Goal: Use online tool/utility: Utilize a website feature to perform a specific function

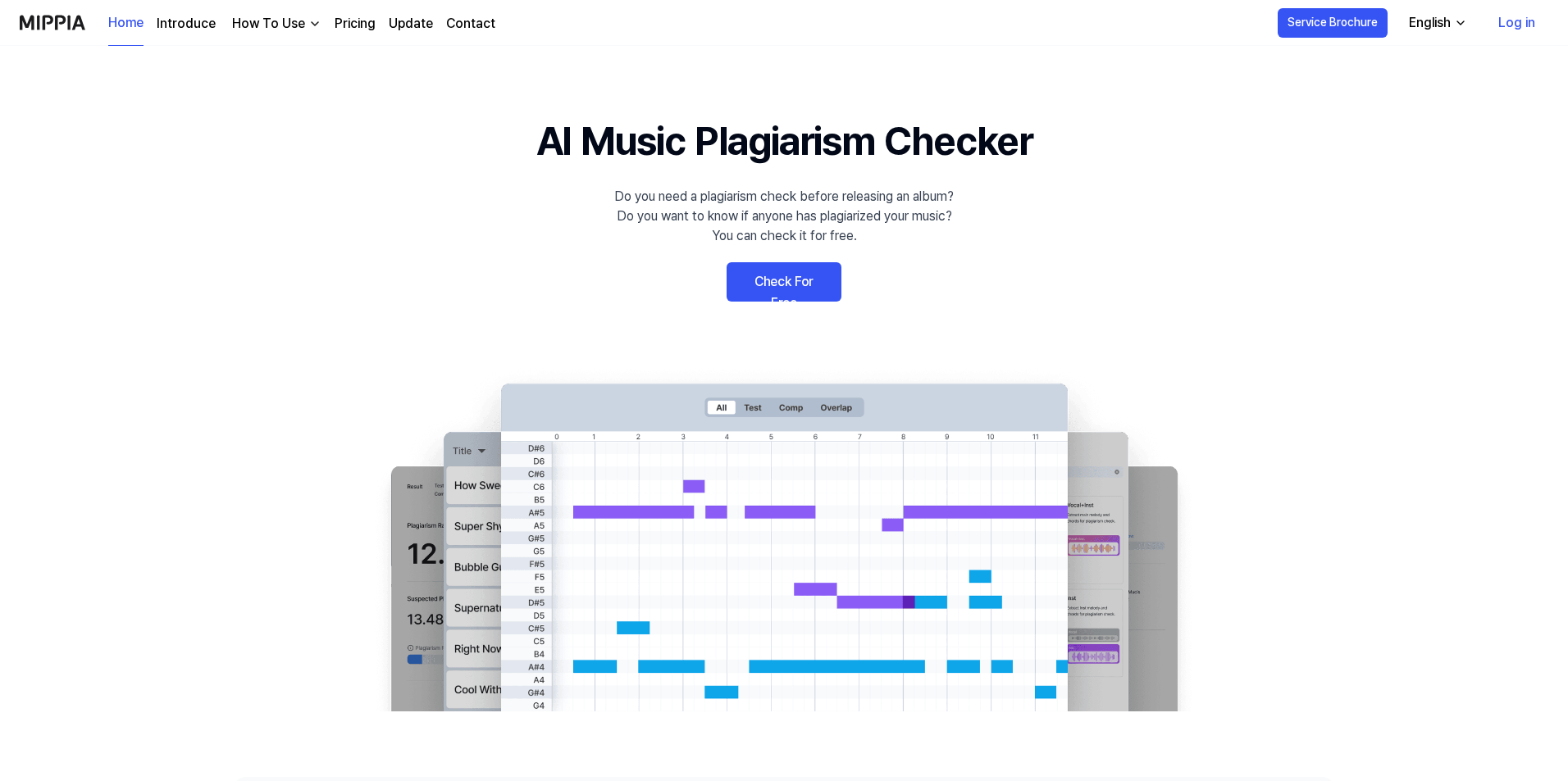
click at [770, 287] on link "Check For Free" at bounding box center [784, 282] width 115 height 39
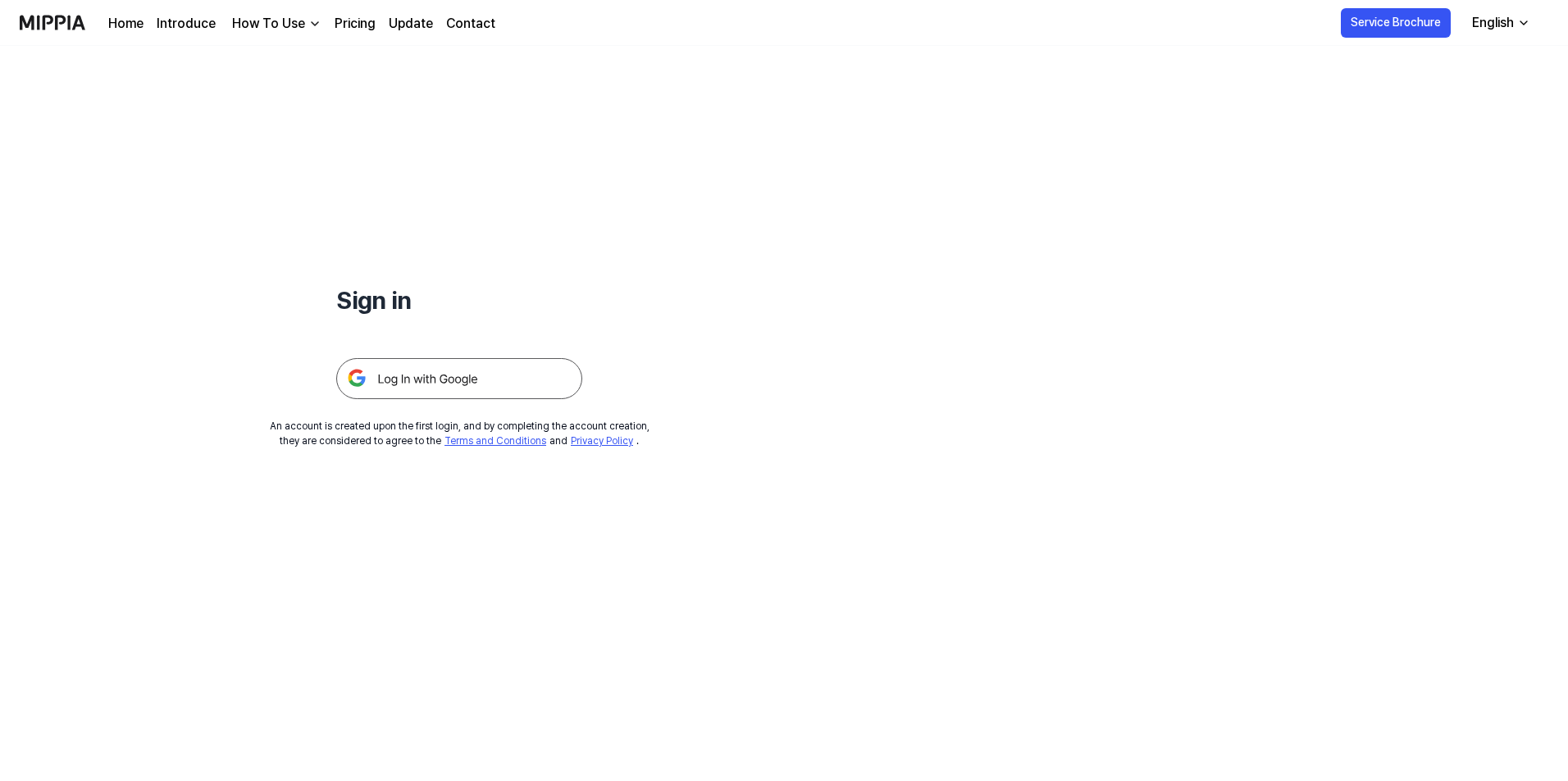
click at [548, 378] on img at bounding box center [459, 379] width 246 height 41
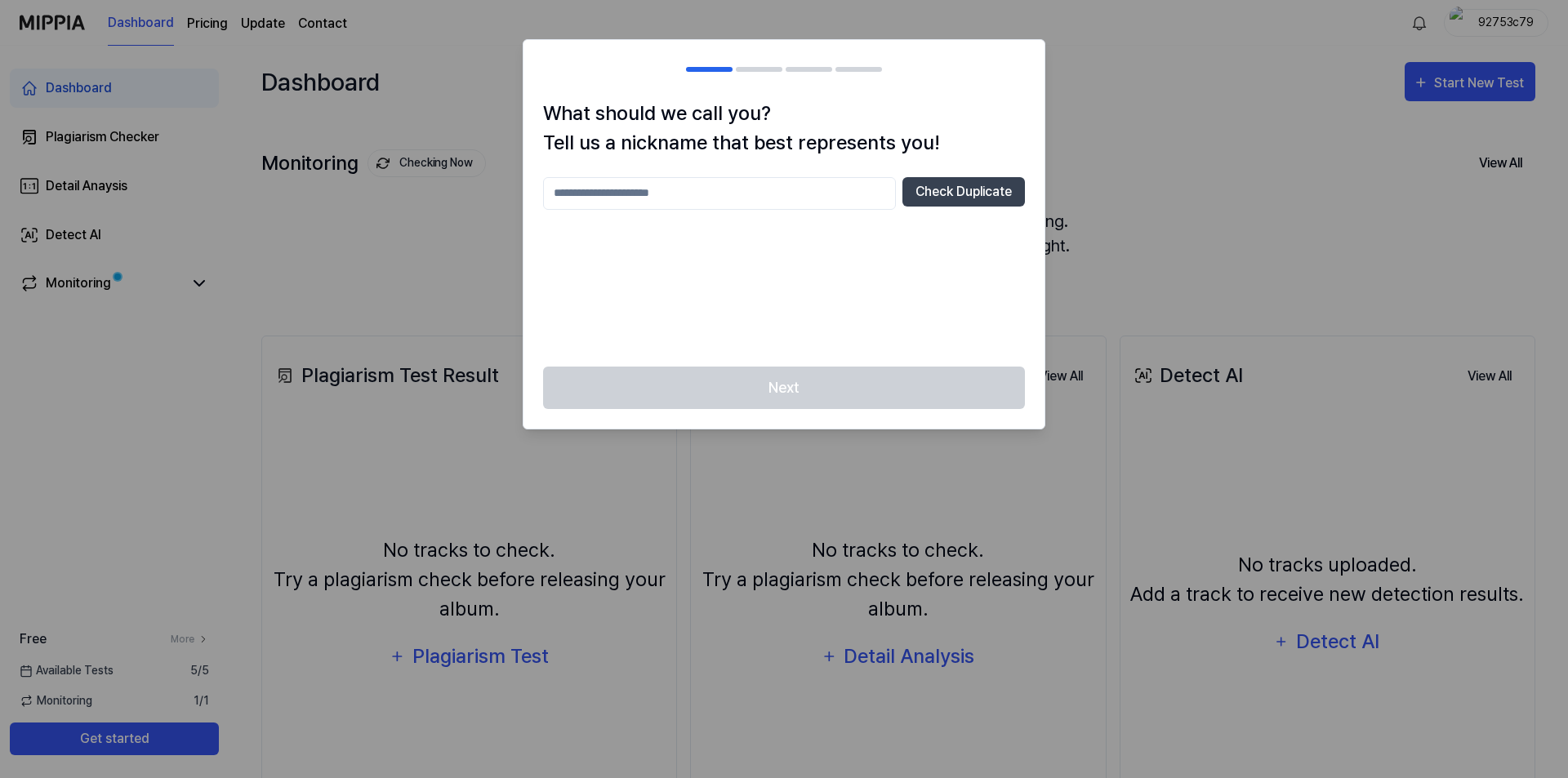
click at [745, 210] on div "Check Duplicate" at bounding box center [783, 262] width 481 height 170
click at [736, 184] on input "text" at bounding box center [719, 194] width 353 height 33
click at [731, 182] on input "****" at bounding box center [719, 194] width 353 height 33
type input "********"
click at [925, 193] on button "Check Duplicate" at bounding box center [964, 192] width 123 height 29
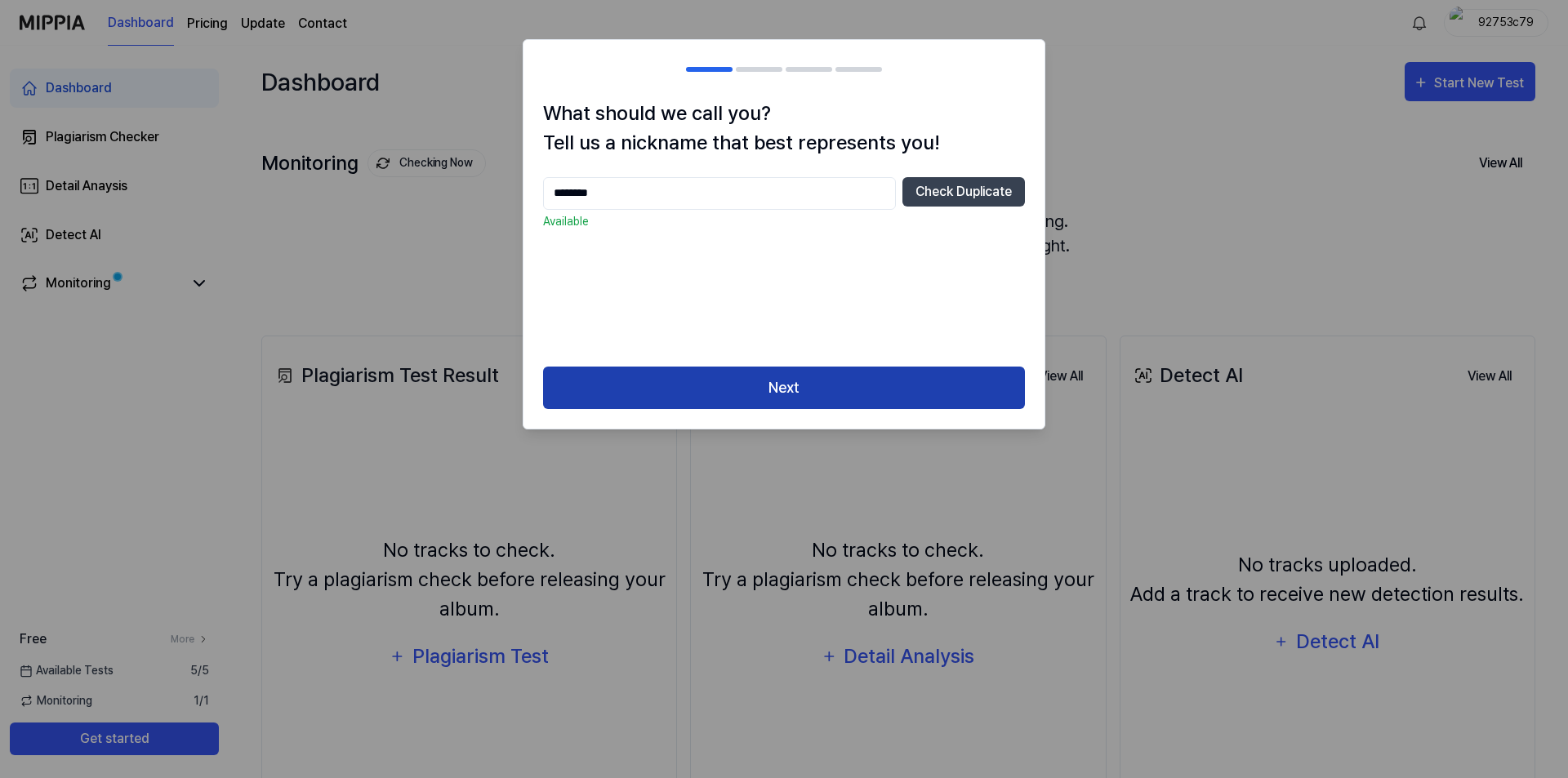
click at [800, 385] on button "Next" at bounding box center [783, 388] width 481 height 44
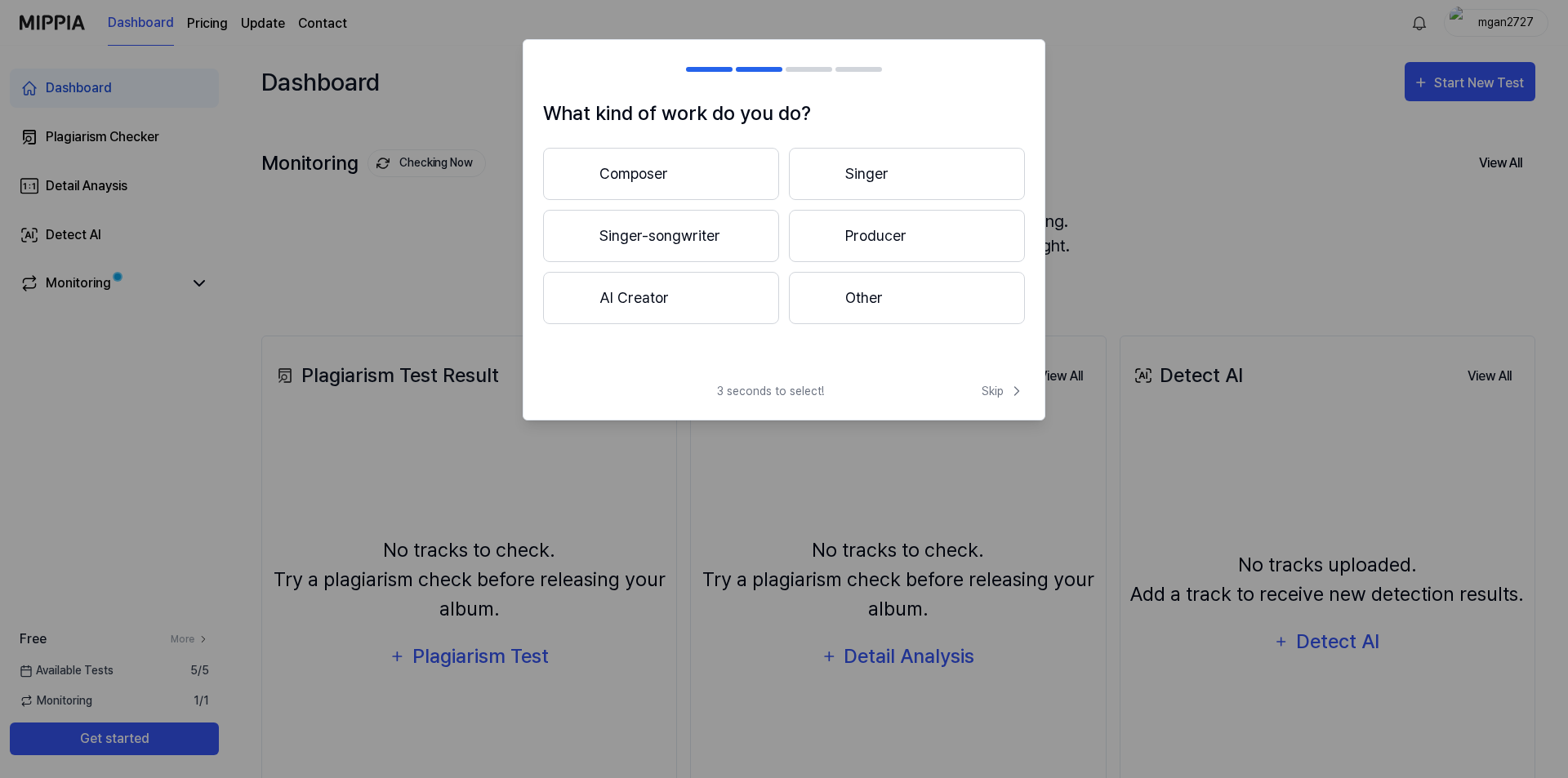
click at [706, 191] on button "Composer" at bounding box center [660, 174] width 236 height 53
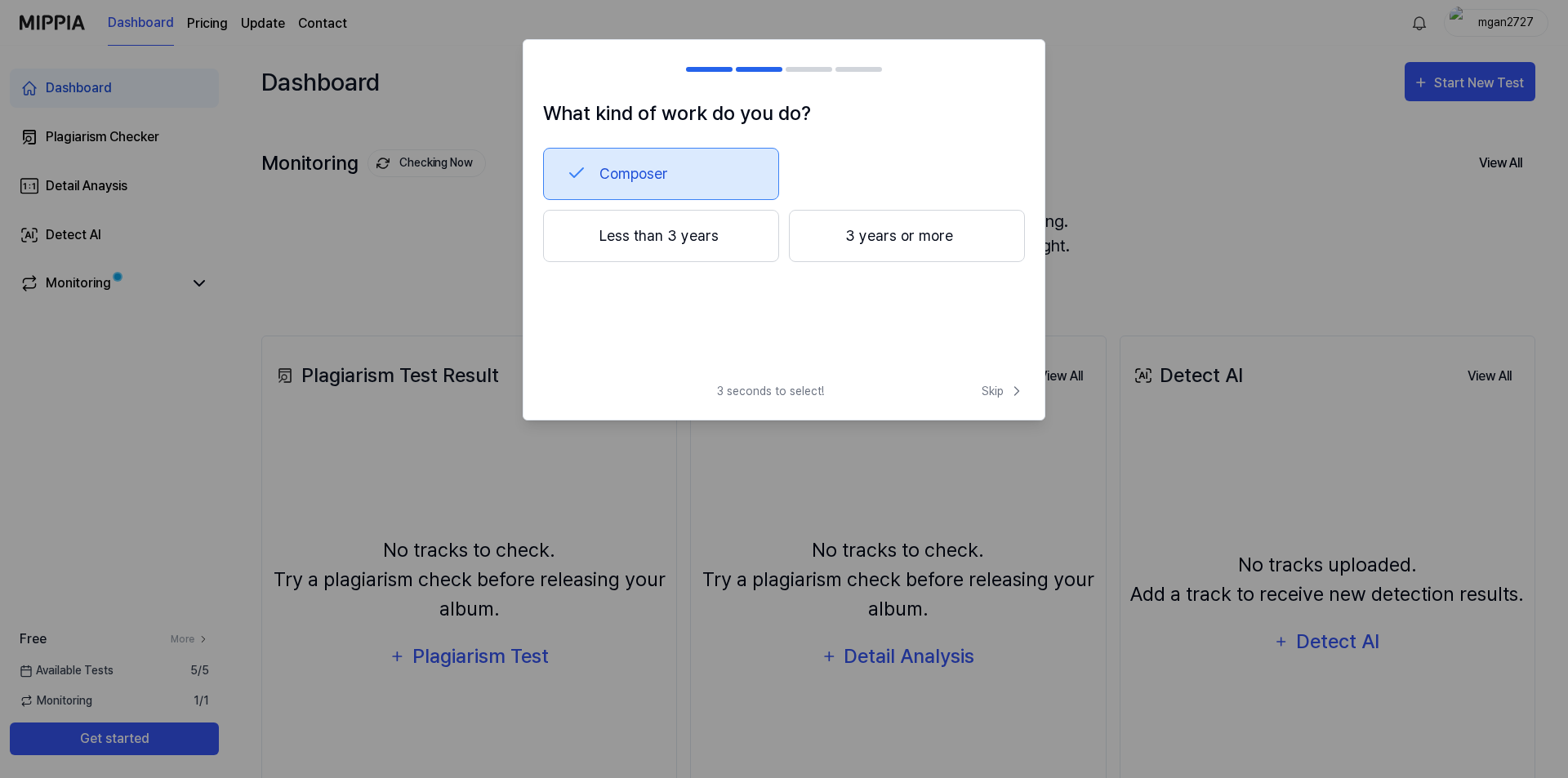
click at [820, 247] on button "3 years or more" at bounding box center [907, 236] width 236 height 53
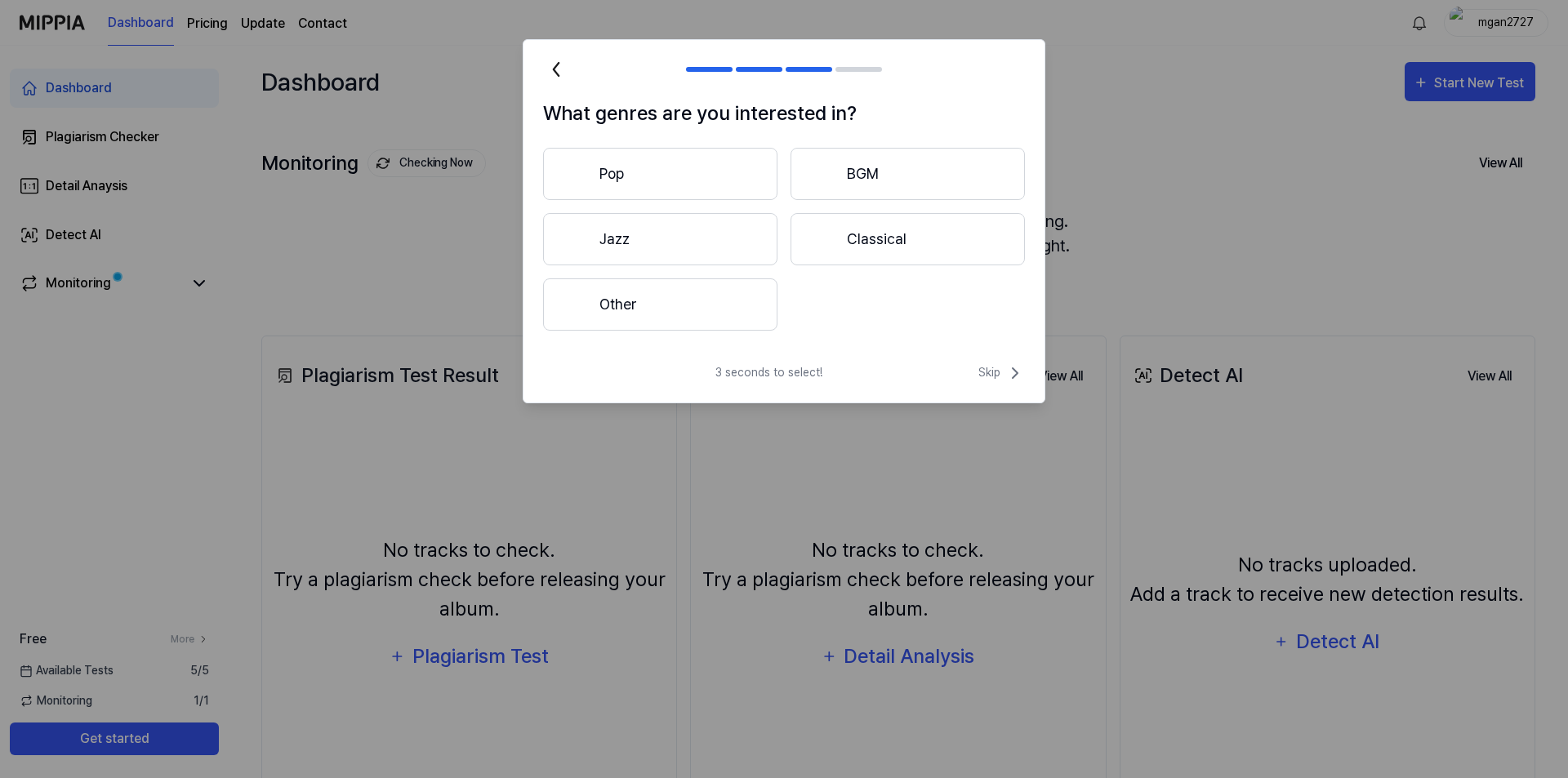
click at [837, 247] on button "Classical" at bounding box center [908, 239] width 234 height 53
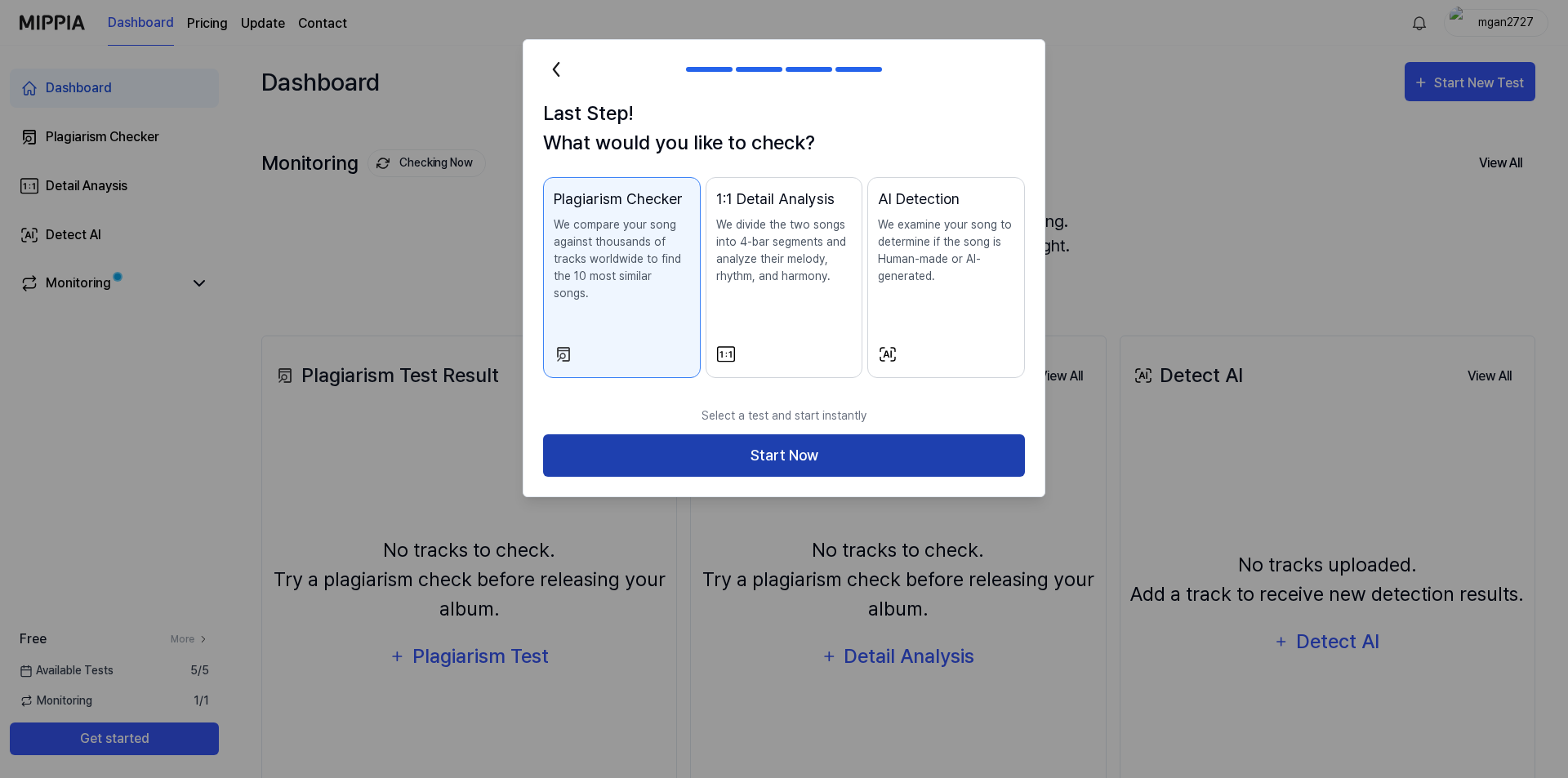
click at [757, 435] on button "Start Now" at bounding box center [783, 456] width 481 height 44
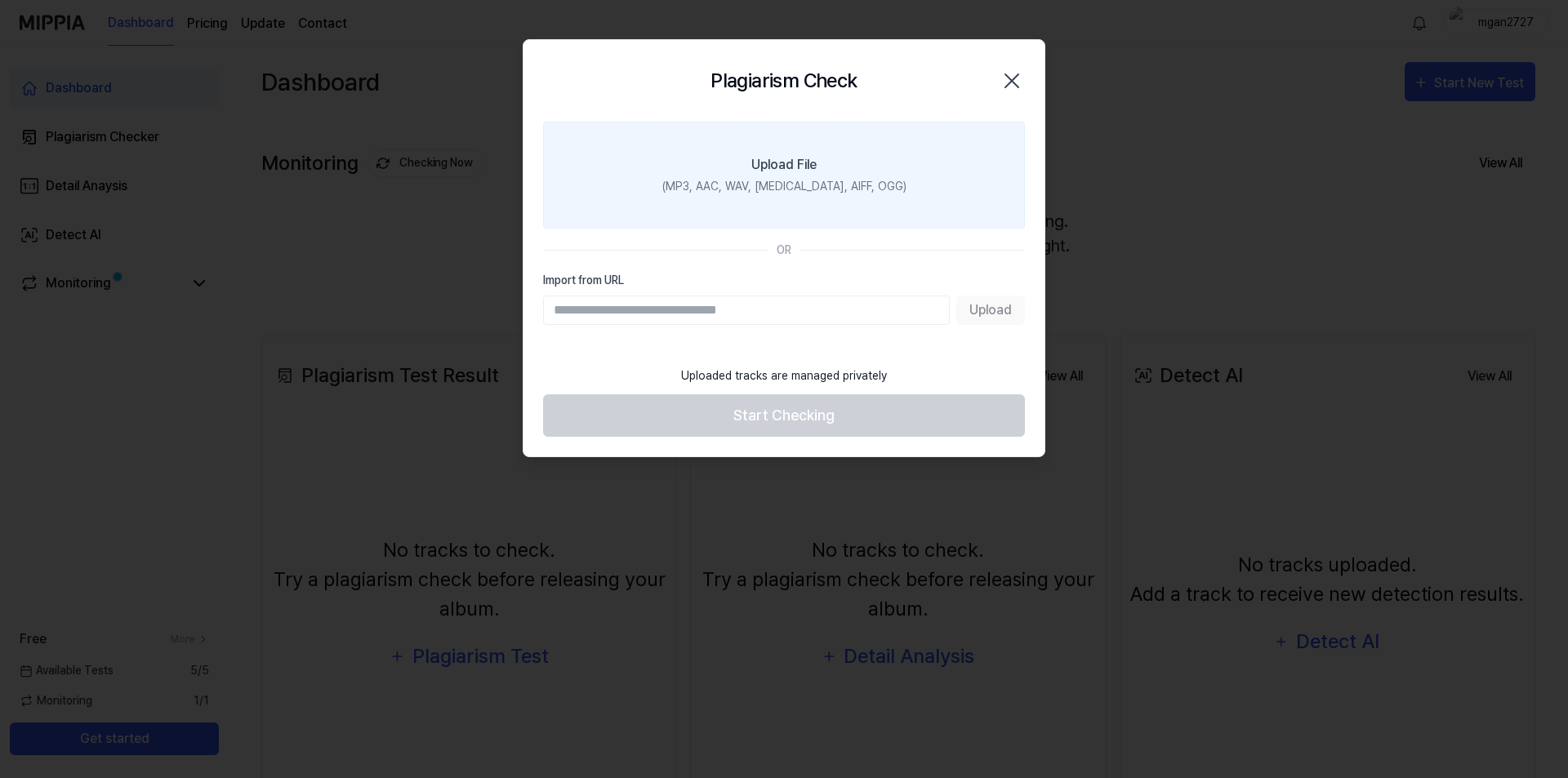
click at [771, 128] on label "Upload File (MP3, AAC, WAV, FLAC, AIFF, OGG)" at bounding box center [783, 175] width 481 height 107
click at [0, 0] on input "Upload File (MP3, AAC, WAV, FLAC, AIFF, OGG)" at bounding box center [0, 0] width 0 height 0
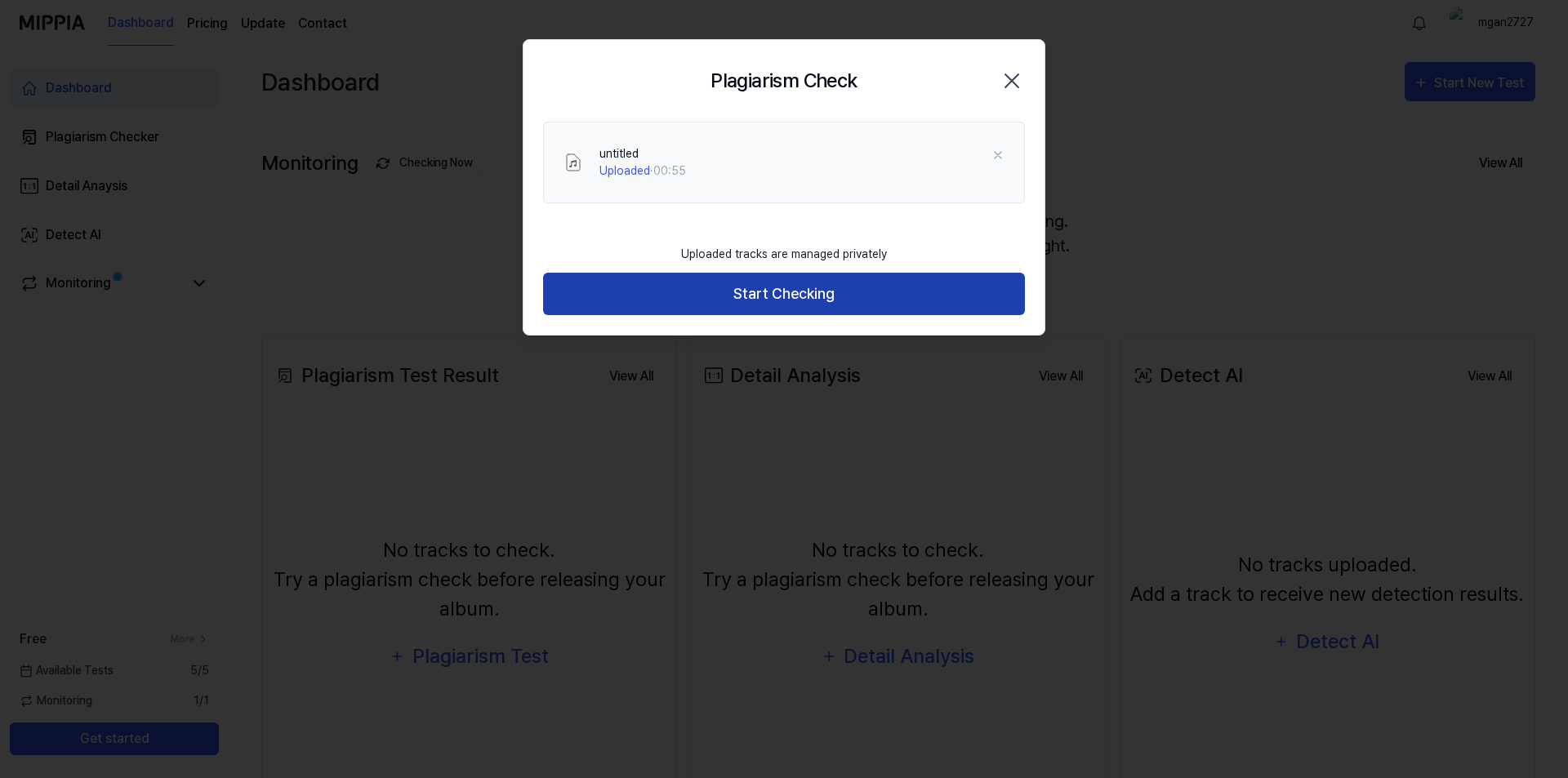
click at [763, 279] on button "Start Checking" at bounding box center [783, 294] width 481 height 44
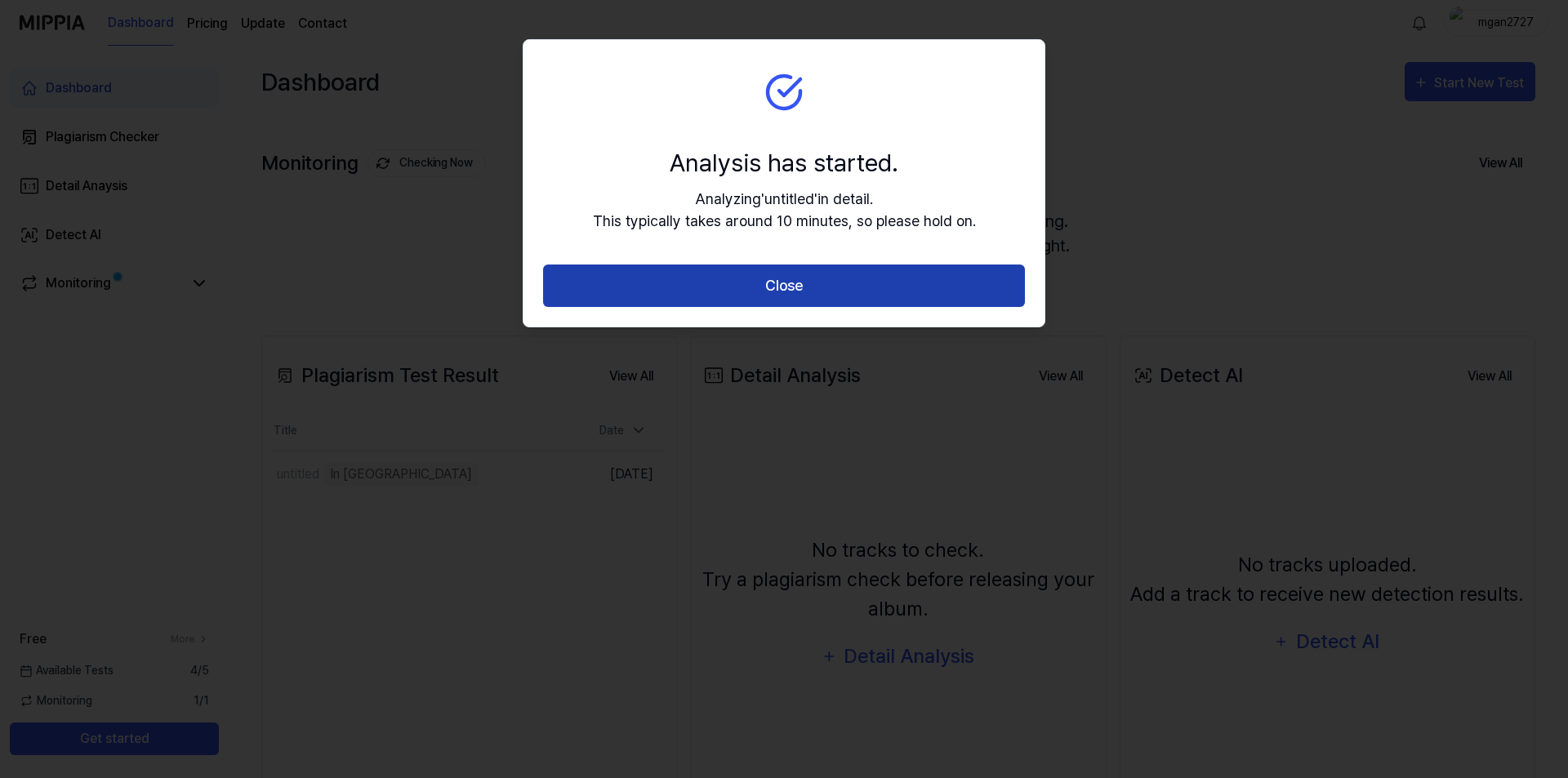
click at [756, 280] on button "Close" at bounding box center [783, 286] width 481 height 44
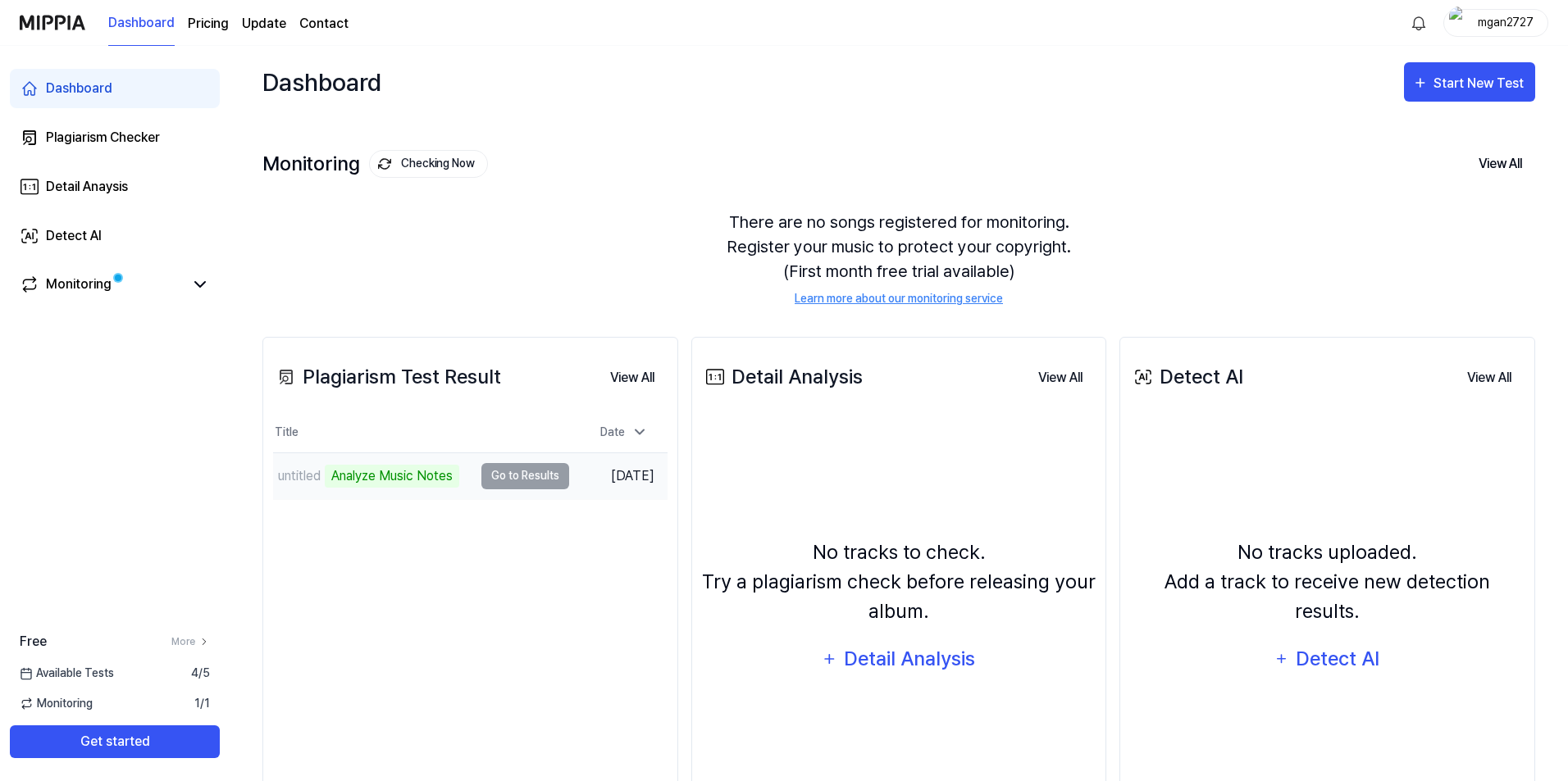
click at [550, 478] on td "untitled Analyze Music Notes Go to Results" at bounding box center [421, 475] width 296 height 46
click at [523, 478] on td "untitled Analyze Music Notes Go to Results" at bounding box center [421, 475] width 296 height 46
click at [388, 474] on div "Analyze Music Notes" at bounding box center [392, 476] width 135 height 23
click at [524, 478] on td "untitled Analyze Music Notes Go to Results" at bounding box center [421, 475] width 296 height 46
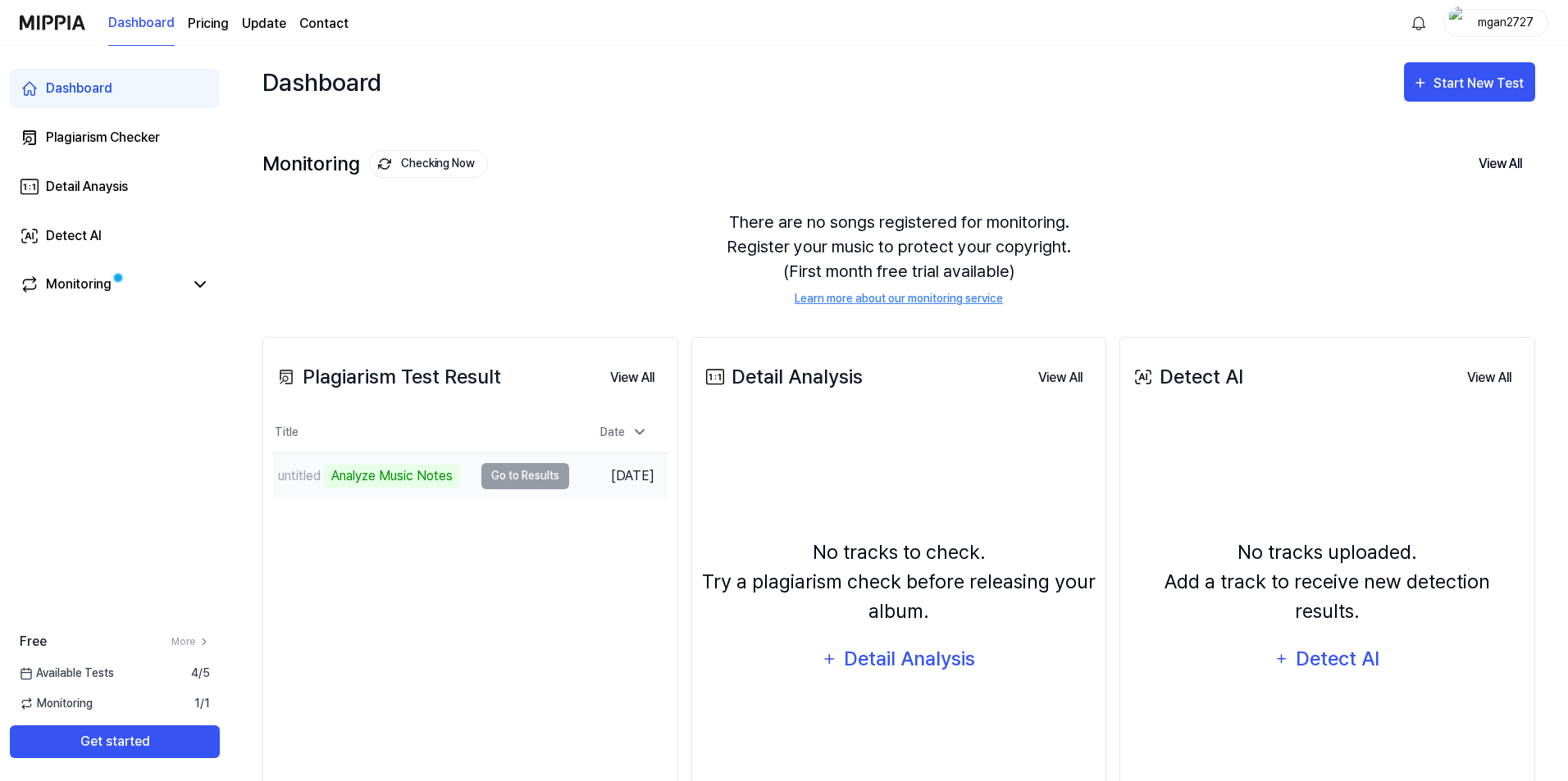
click at [583, 464] on td "Aug 19, 2025" at bounding box center [618, 476] width 99 height 47
click at [345, 475] on div "Analyze Music Notes" at bounding box center [392, 476] width 135 height 23
click at [492, 474] on button "Go to Results" at bounding box center [525, 475] width 88 height 26
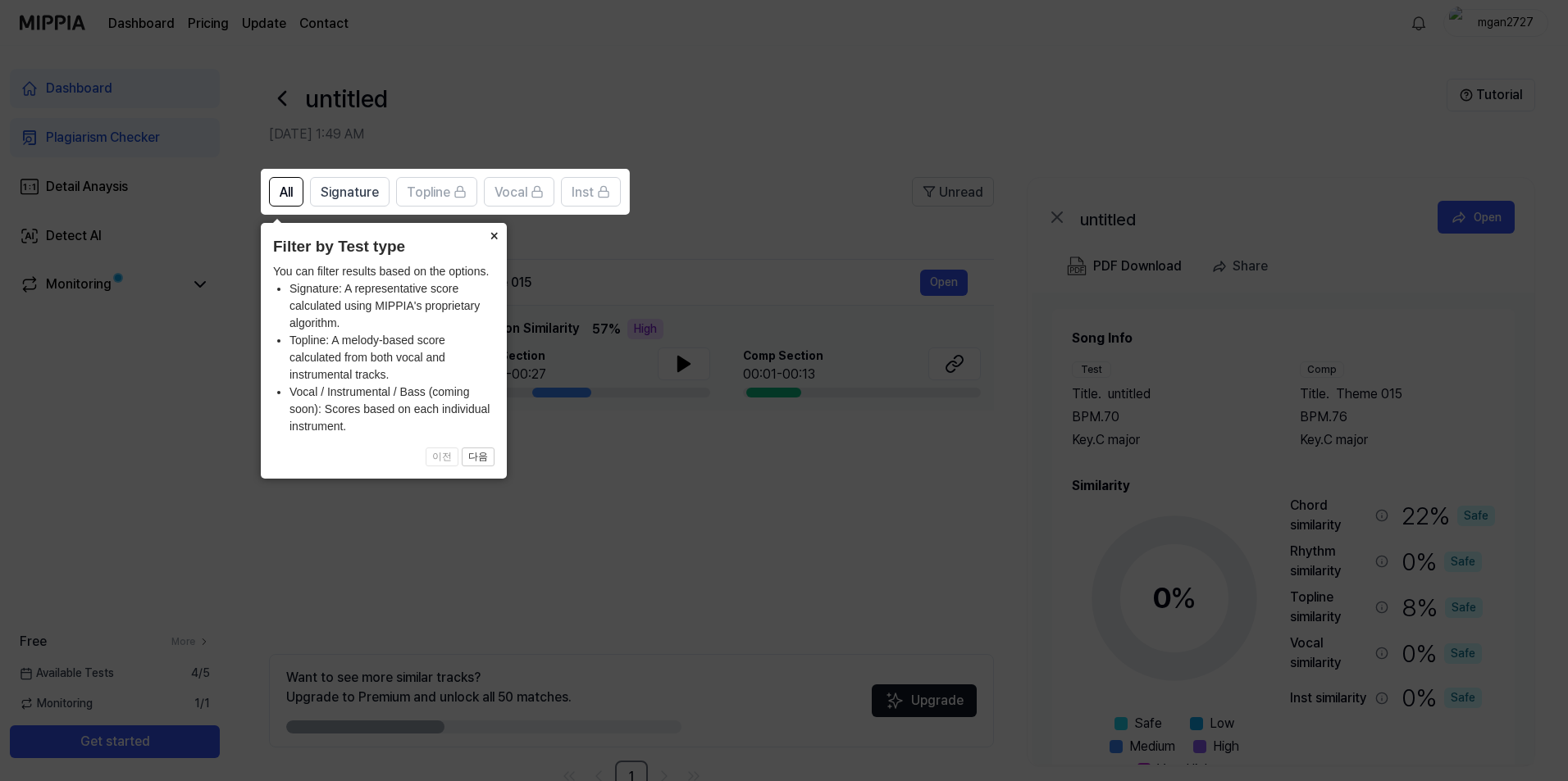
click at [502, 240] on button "×" at bounding box center [493, 234] width 26 height 23
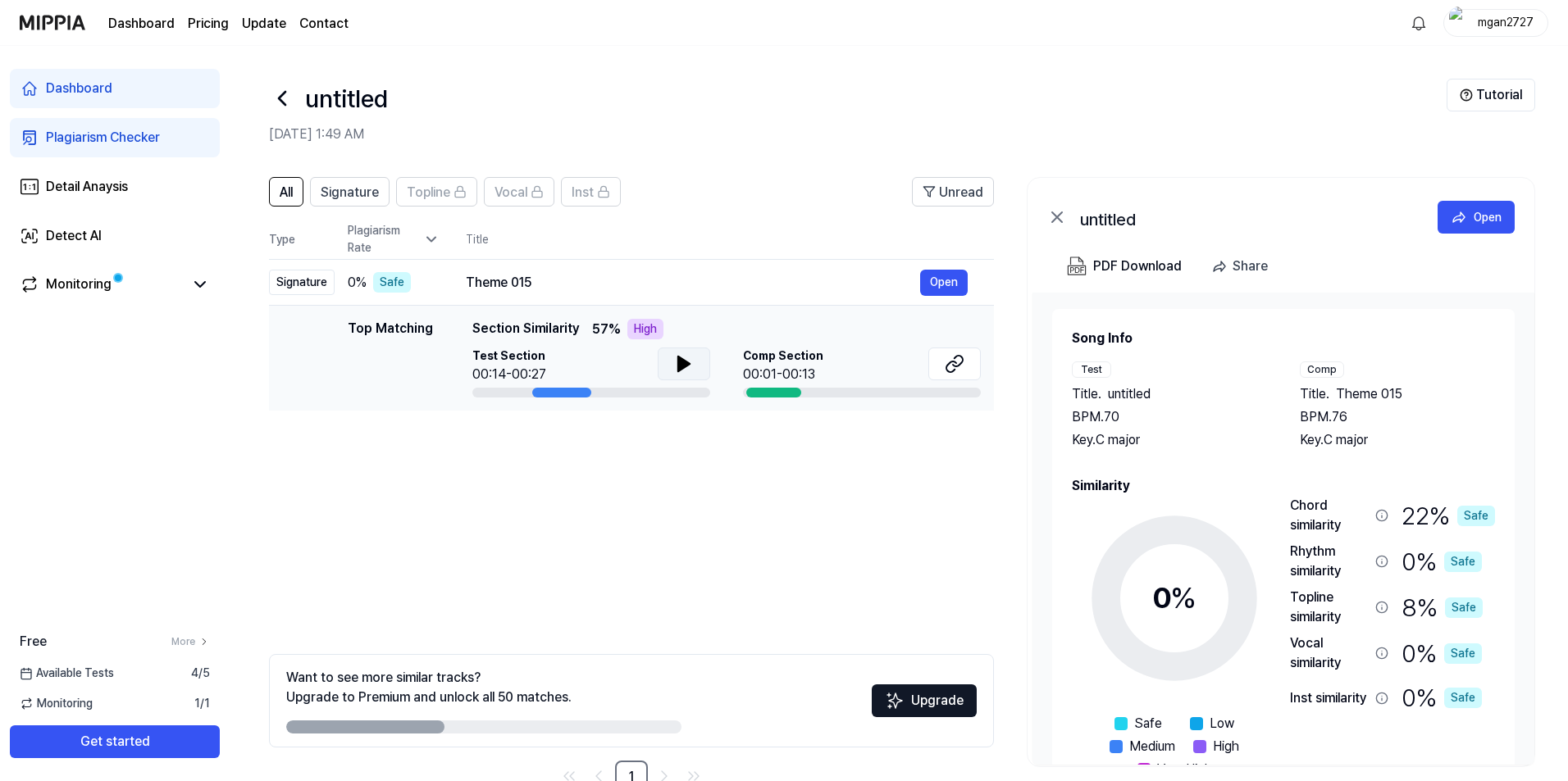
click at [689, 358] on icon at bounding box center [683, 364] width 20 height 20
click at [759, 384] on div "00:01-00:13" at bounding box center [783, 375] width 80 height 20
click at [773, 396] on div at bounding box center [773, 392] width 55 height 10
click at [928, 282] on button "Open" at bounding box center [943, 282] width 48 height 26
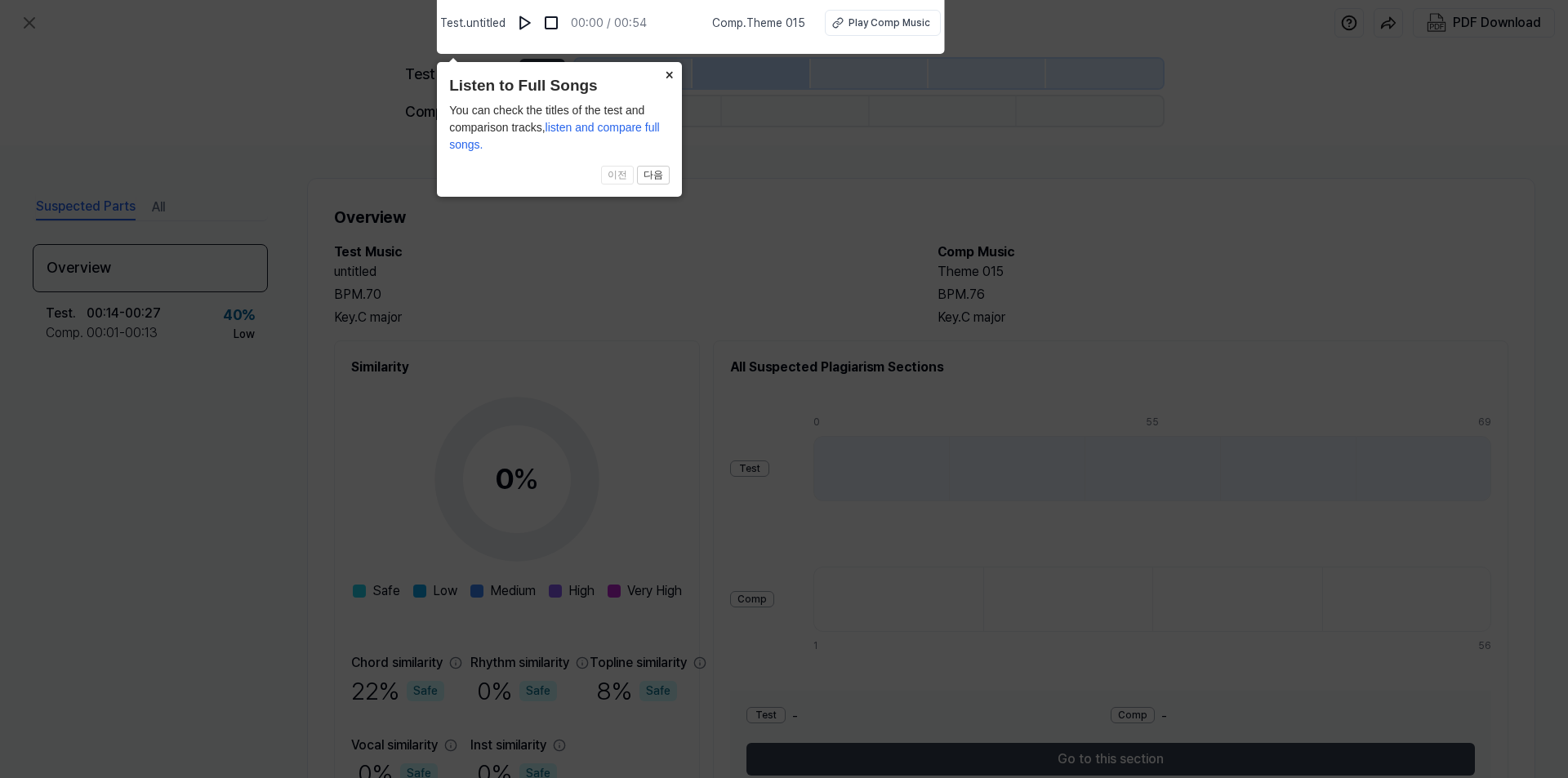
click at [665, 75] on button "×" at bounding box center [668, 74] width 26 height 23
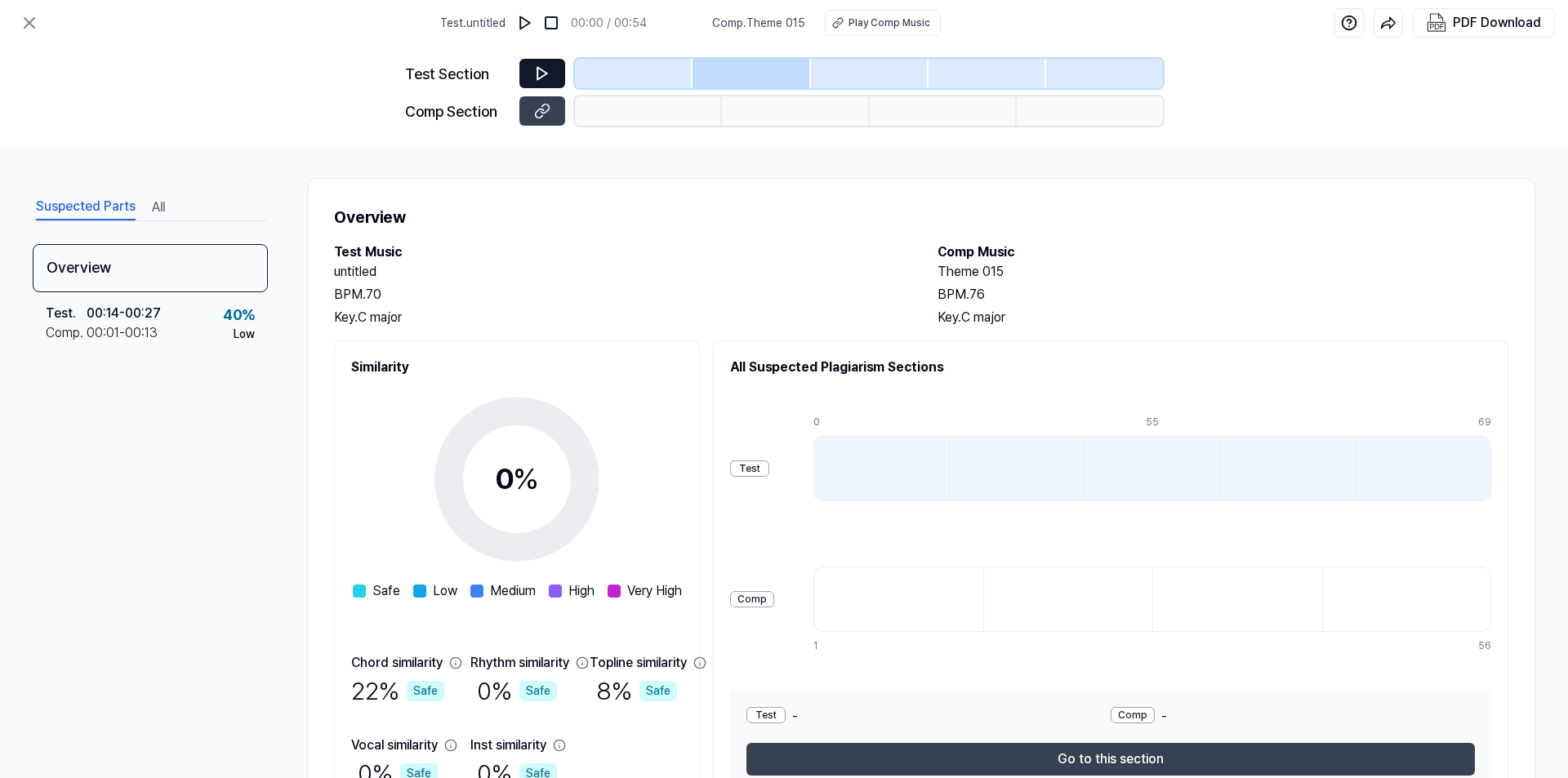
click at [548, 63] on button at bounding box center [542, 73] width 46 height 29
click at [542, 75] on icon at bounding box center [542, 73] width 17 height 17
click at [531, 76] on button at bounding box center [542, 73] width 46 height 29
click at [532, 31] on button at bounding box center [524, 22] width 26 height 26
click at [559, 29] on img at bounding box center [551, 22] width 17 height 17
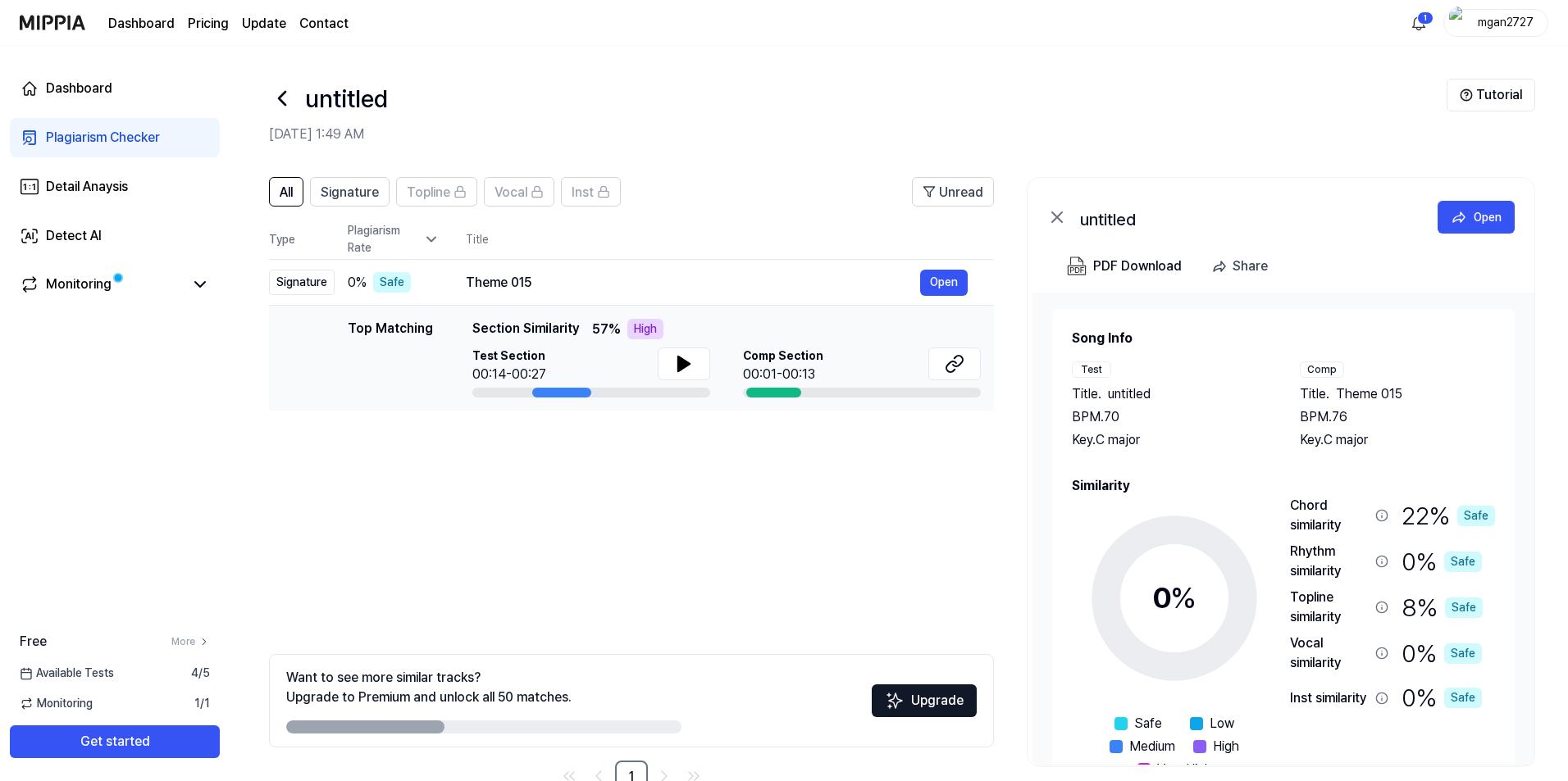
click at [636, 326] on div "High" at bounding box center [644, 329] width 36 height 21
click at [426, 326] on div "Top Matching" at bounding box center [390, 358] width 85 height 79
click at [789, 381] on div "00:01-00:13" at bounding box center [783, 375] width 80 height 20
click at [765, 393] on div at bounding box center [773, 392] width 55 height 10
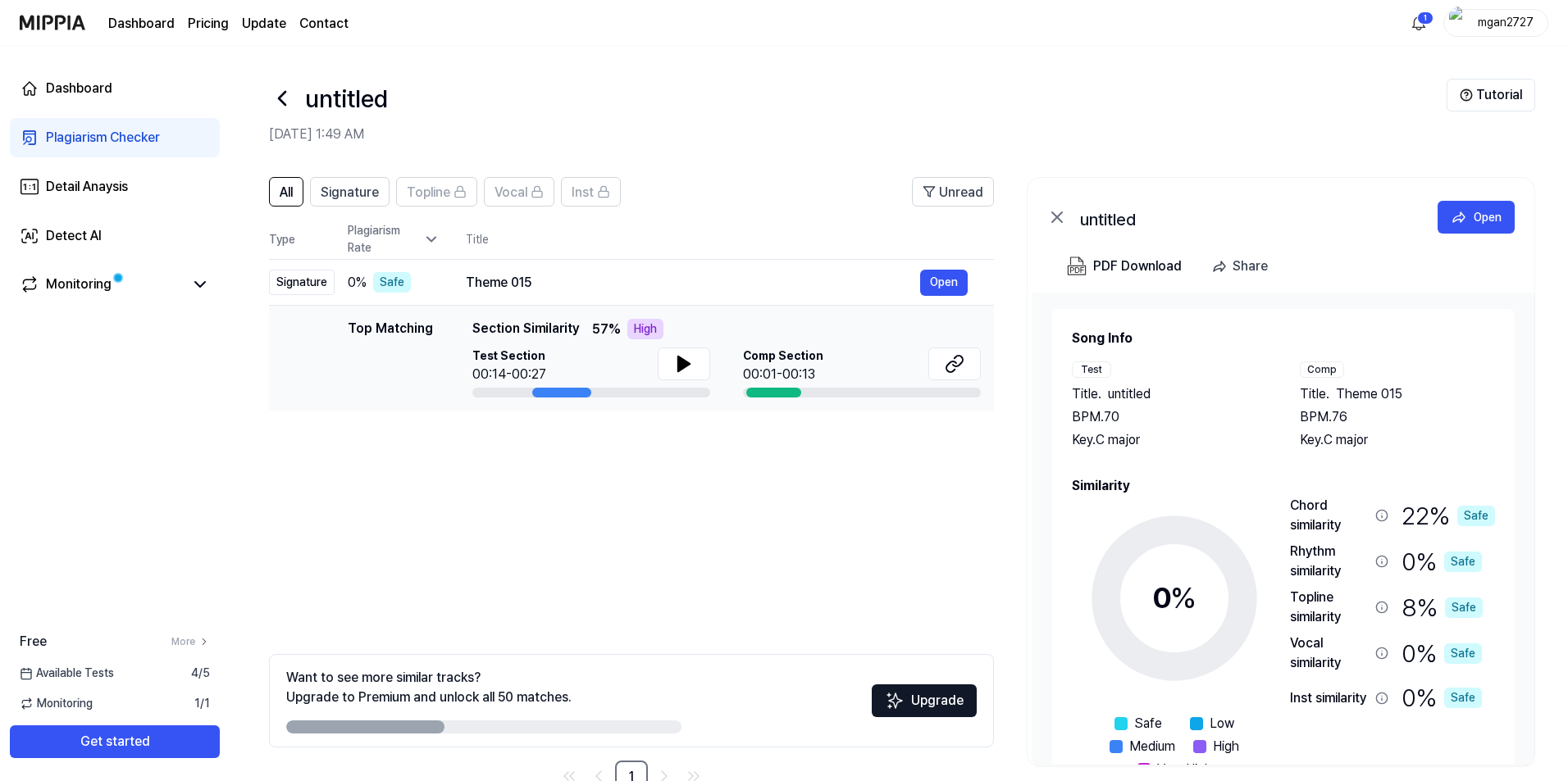
click at [765, 393] on div at bounding box center [773, 392] width 55 height 10
click at [763, 382] on div "00:01-00:13" at bounding box center [783, 375] width 80 height 20
click at [636, 768] on link "1" at bounding box center [632, 777] width 33 height 33
click at [967, 709] on button "Upgrade" at bounding box center [924, 701] width 104 height 33
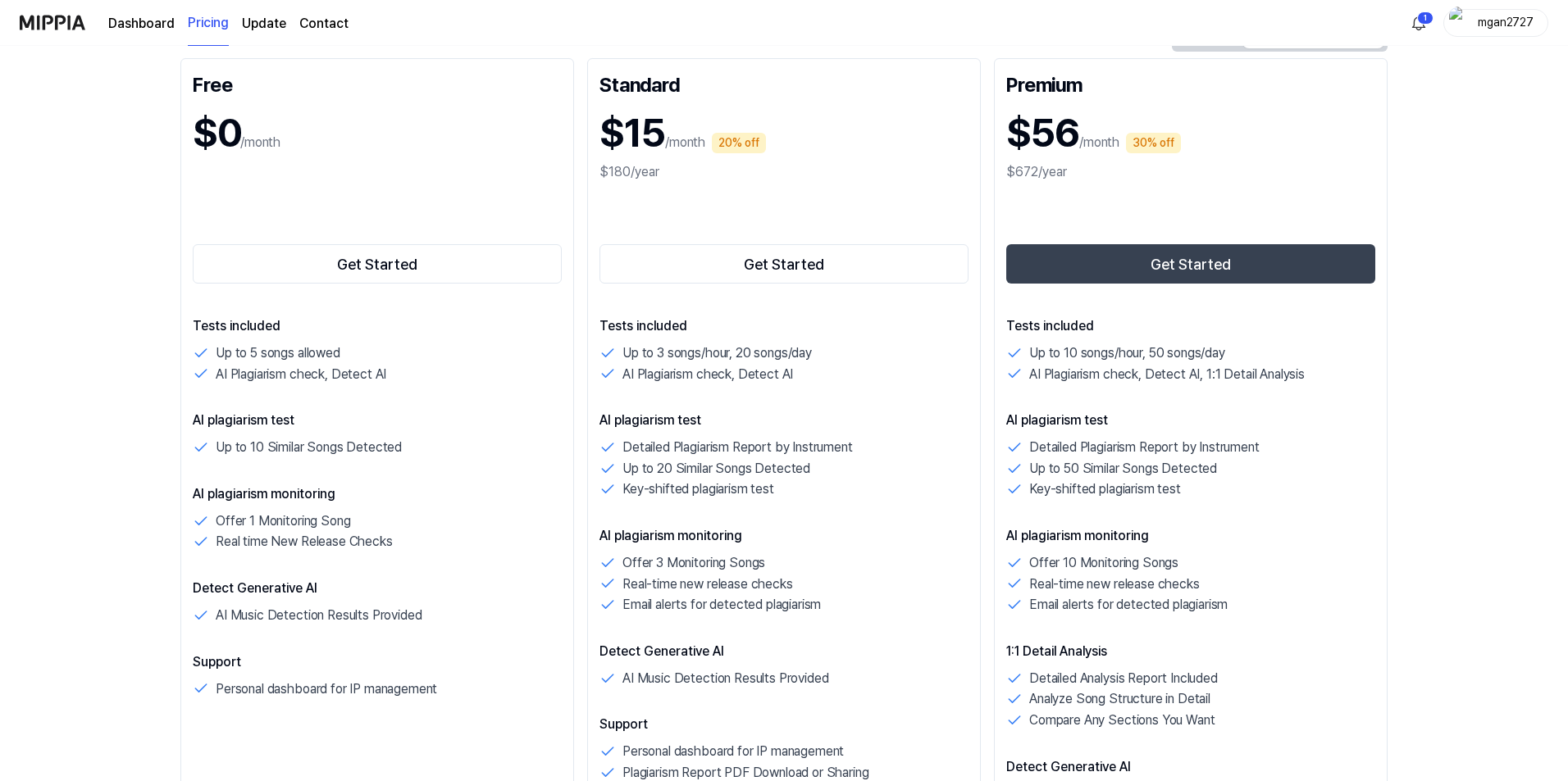
scroll to position [176, 0]
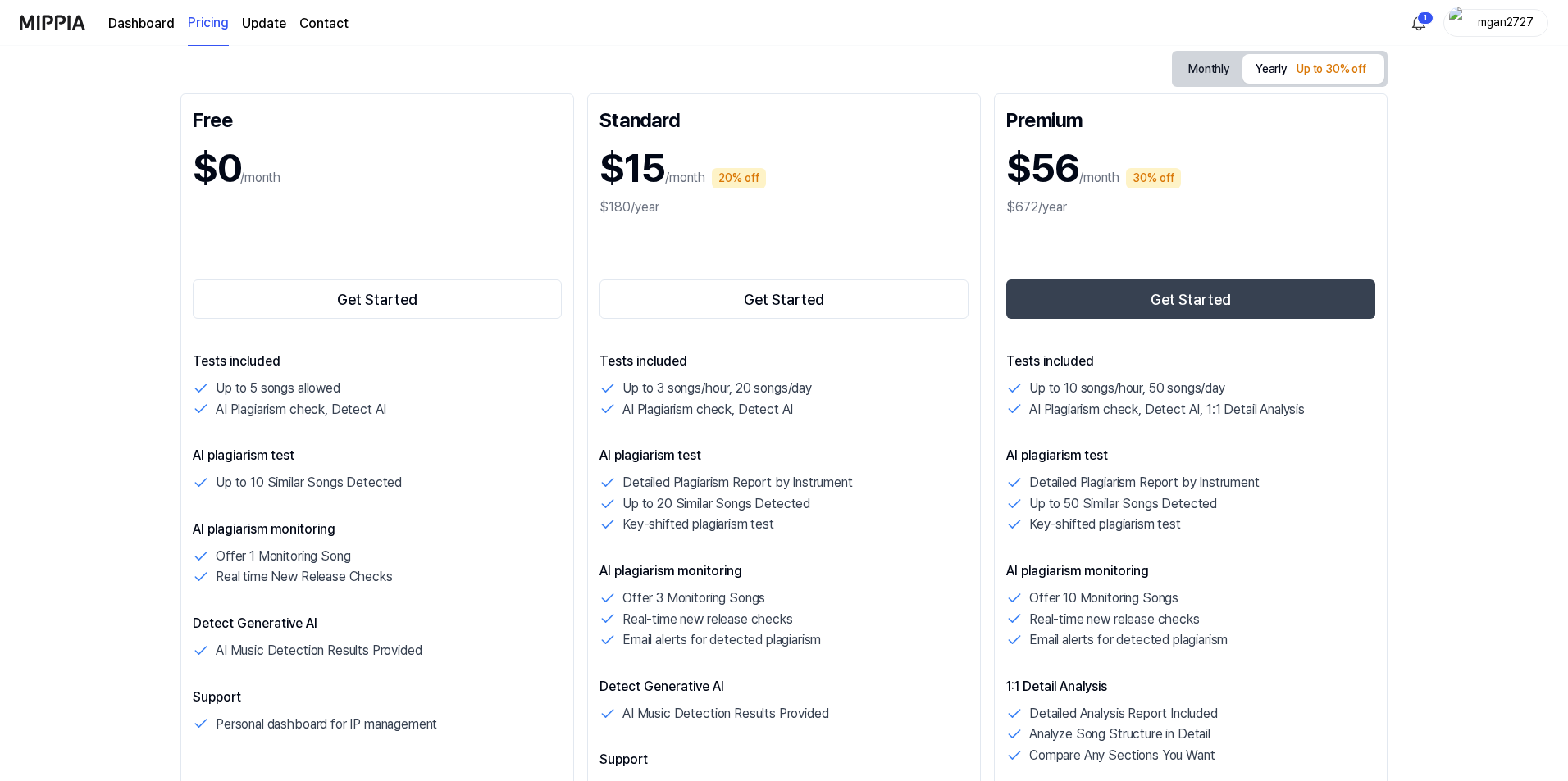
click at [1197, 62] on button "Monthly" at bounding box center [1208, 68] width 67 height 30
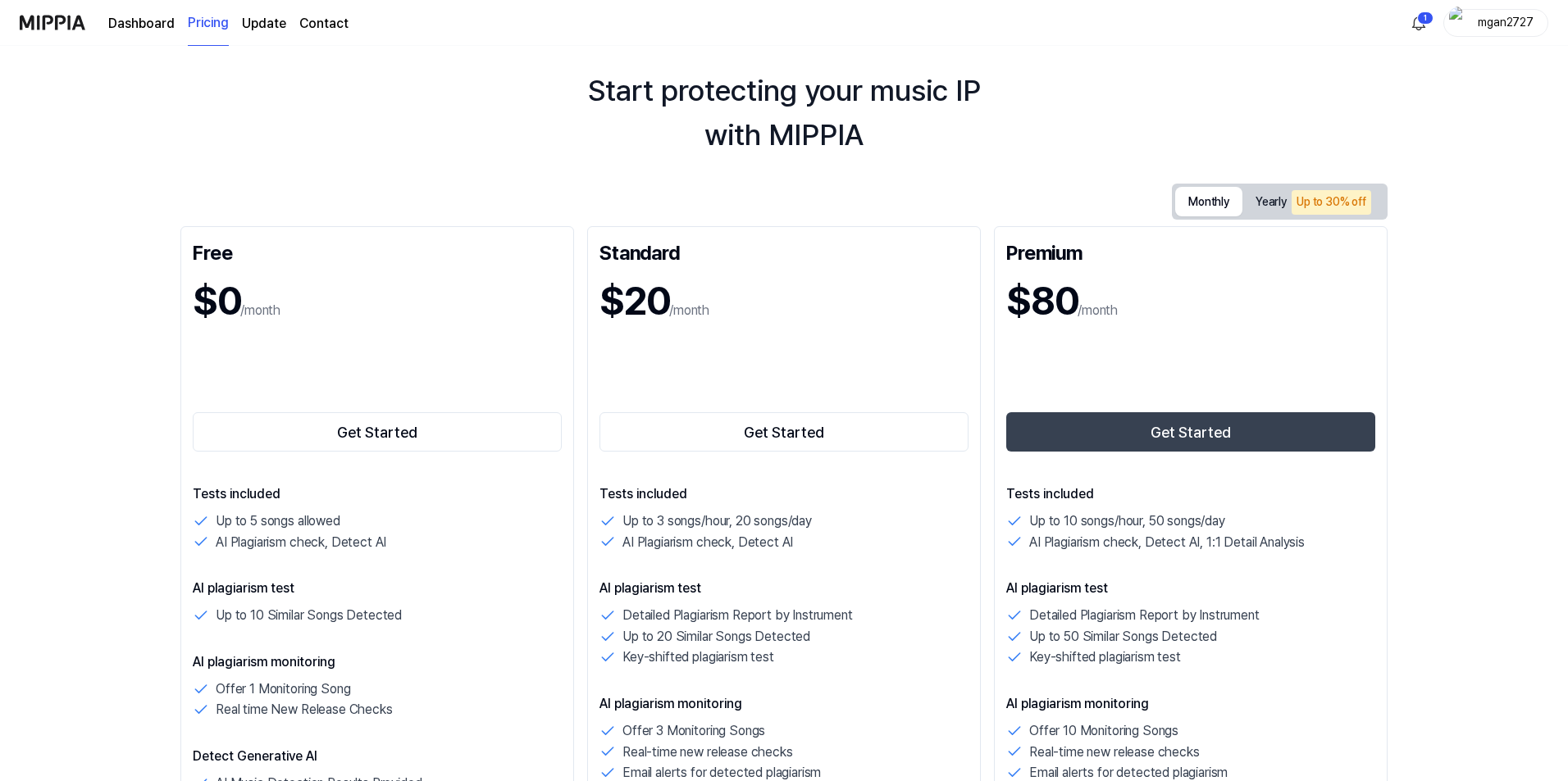
scroll to position [0, 0]
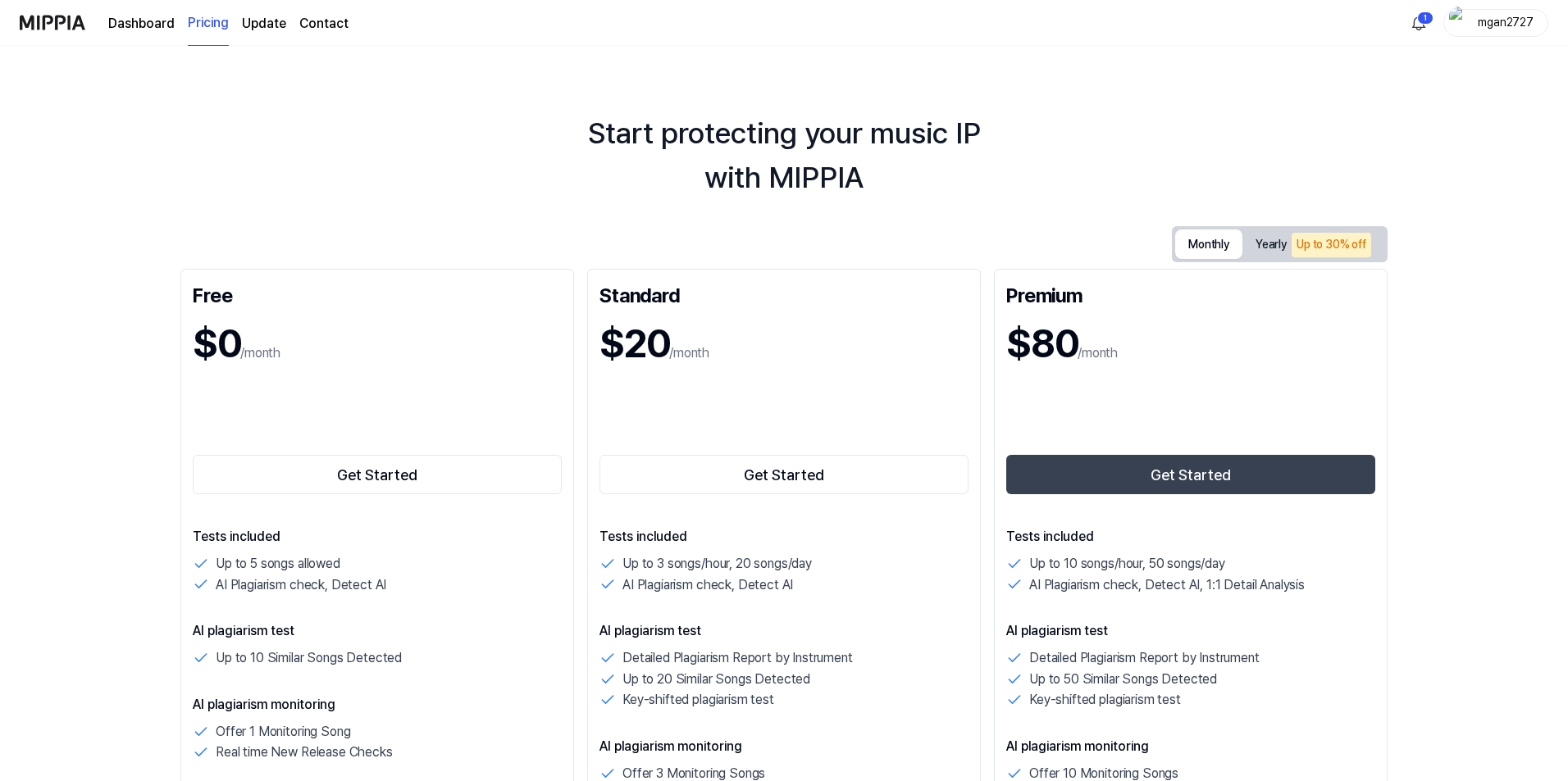
click at [125, 18] on link "Dashboard" at bounding box center [142, 23] width 66 height 20
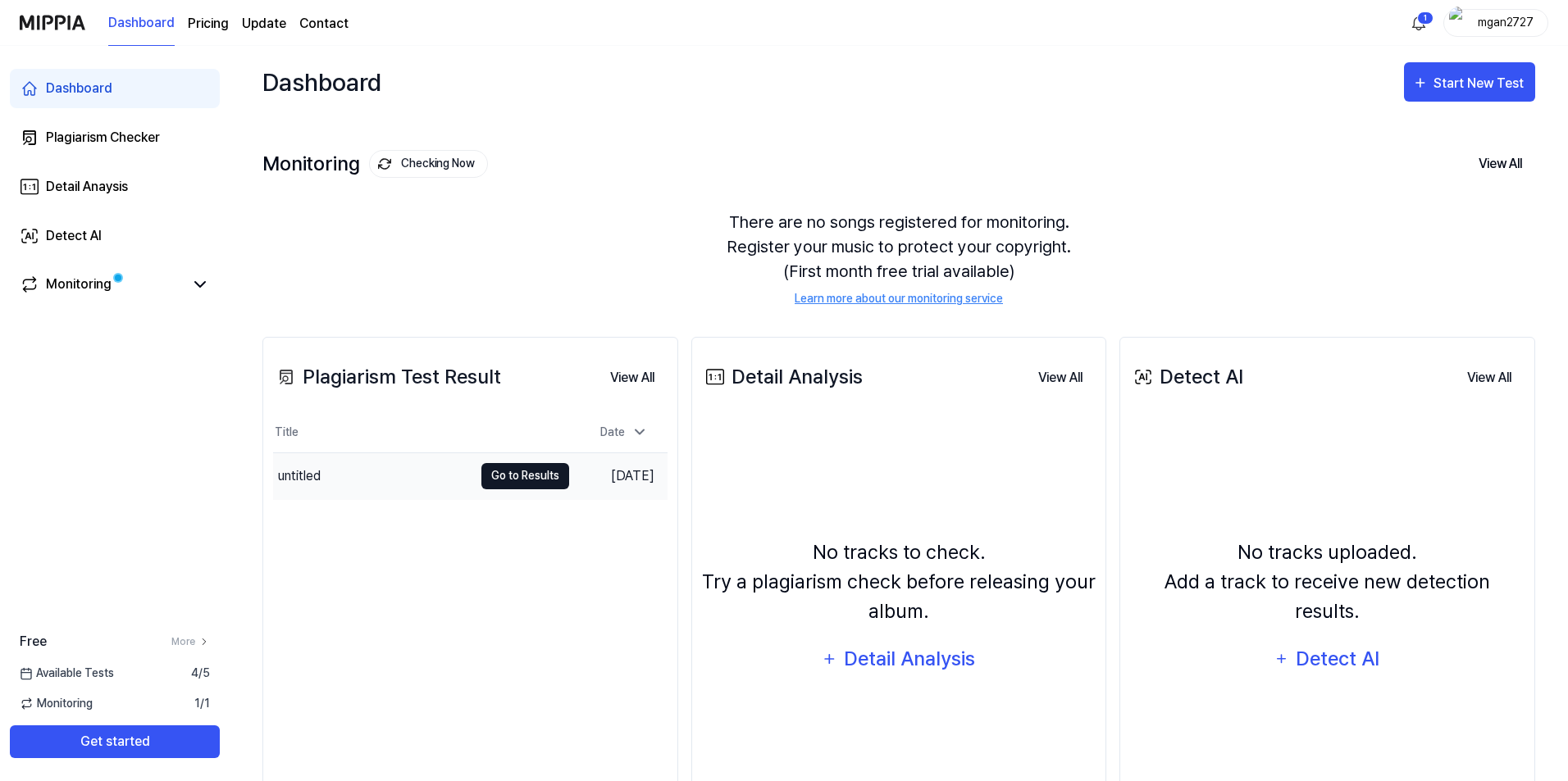
click at [500, 473] on button "Go to Results" at bounding box center [525, 475] width 88 height 26
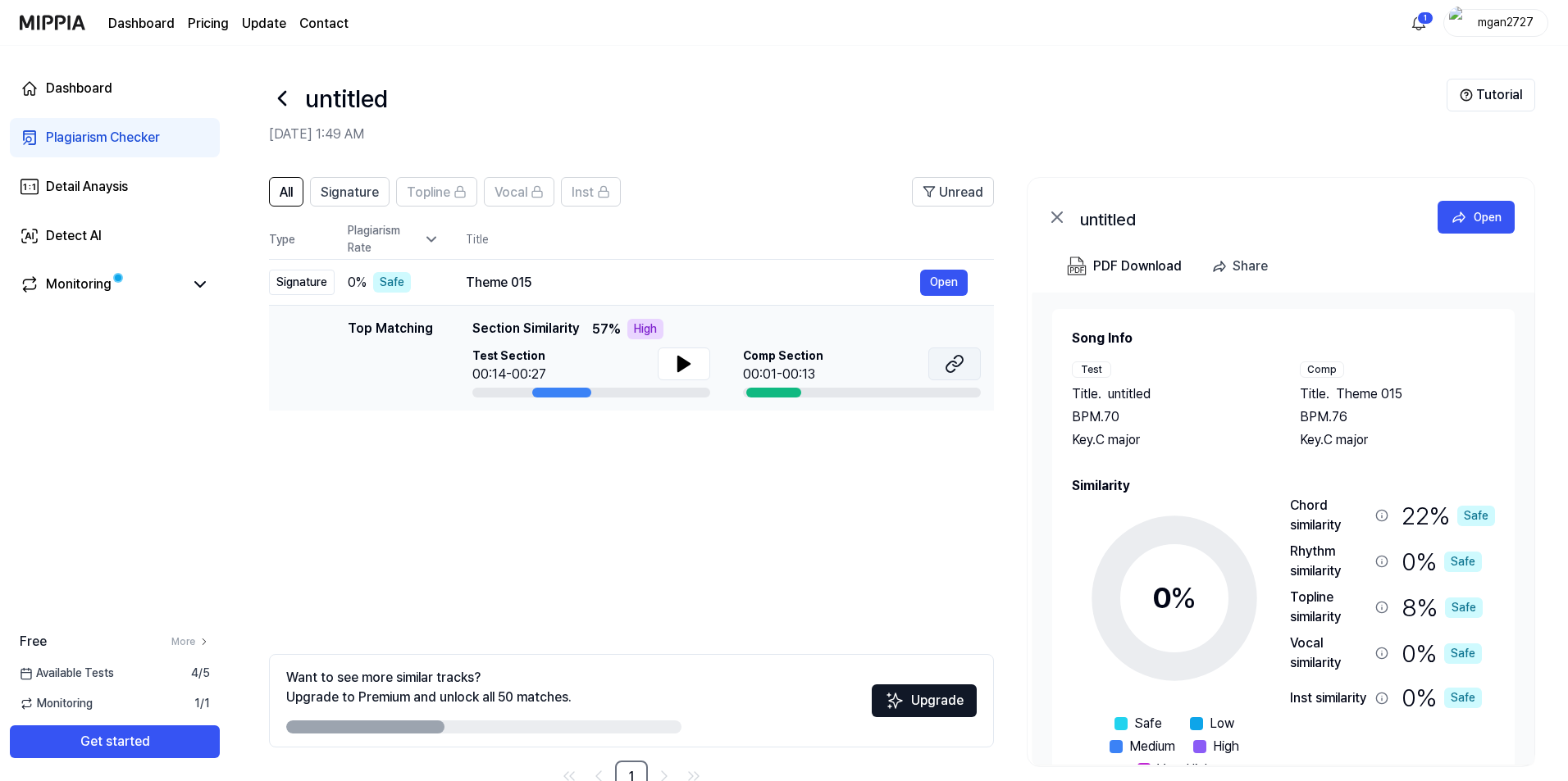
click at [954, 364] on icon at bounding box center [954, 364] width 20 height 20
click at [202, 279] on icon at bounding box center [200, 284] width 20 height 20
click at [132, 191] on link "Detail Anaysis" at bounding box center [114, 186] width 210 height 39
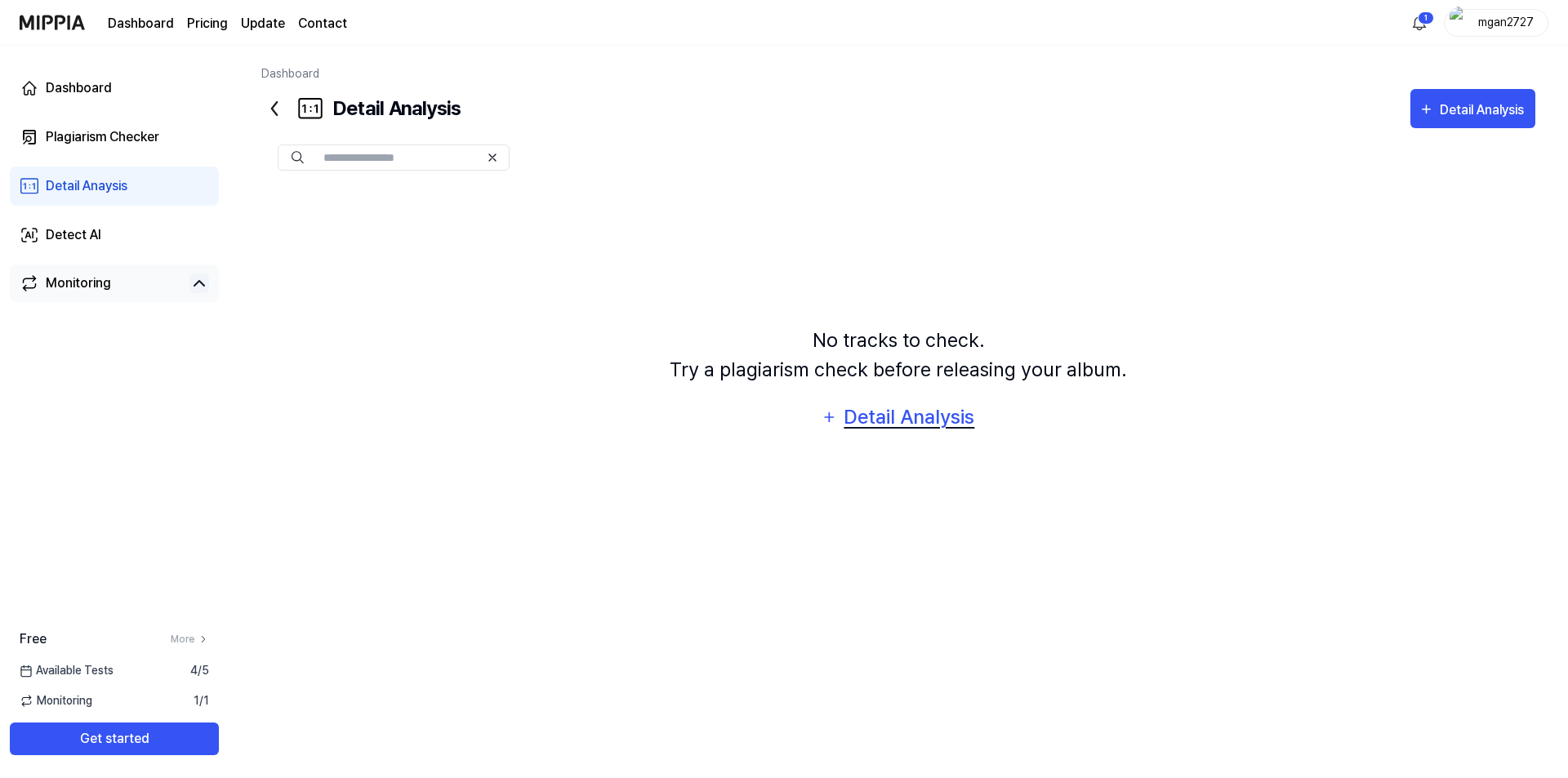
click at [831, 407] on icon "button" at bounding box center [830, 417] width 18 height 19
